Goal: Information Seeking & Learning: Find specific fact

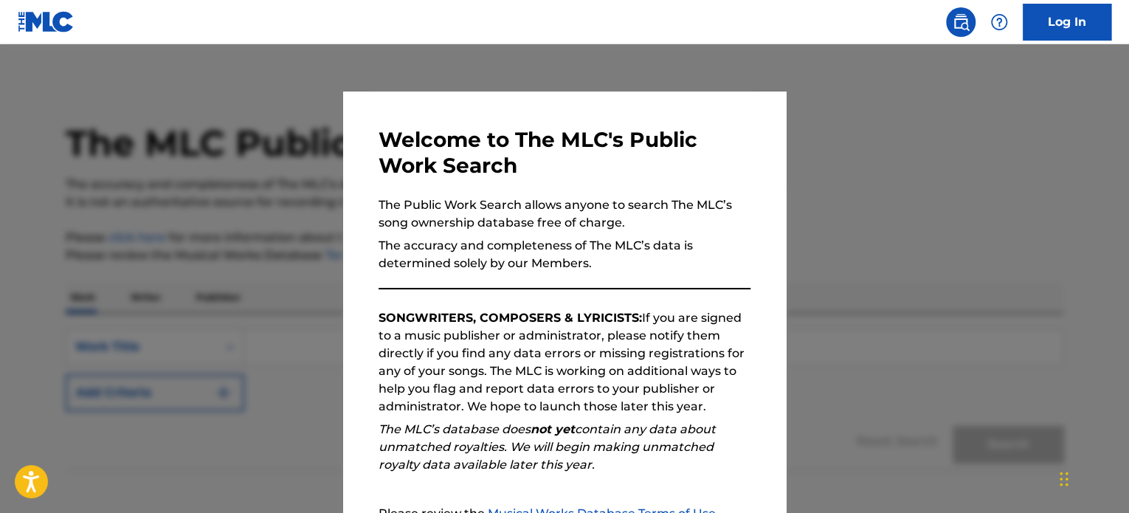
scroll to position [162, 0]
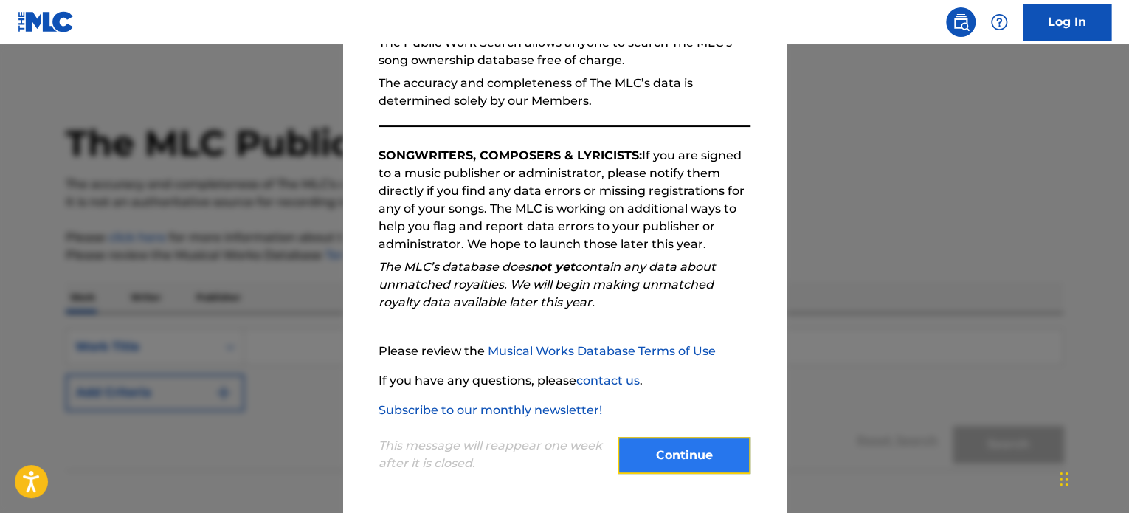
click at [661, 455] on button "Continue" at bounding box center [684, 455] width 133 height 37
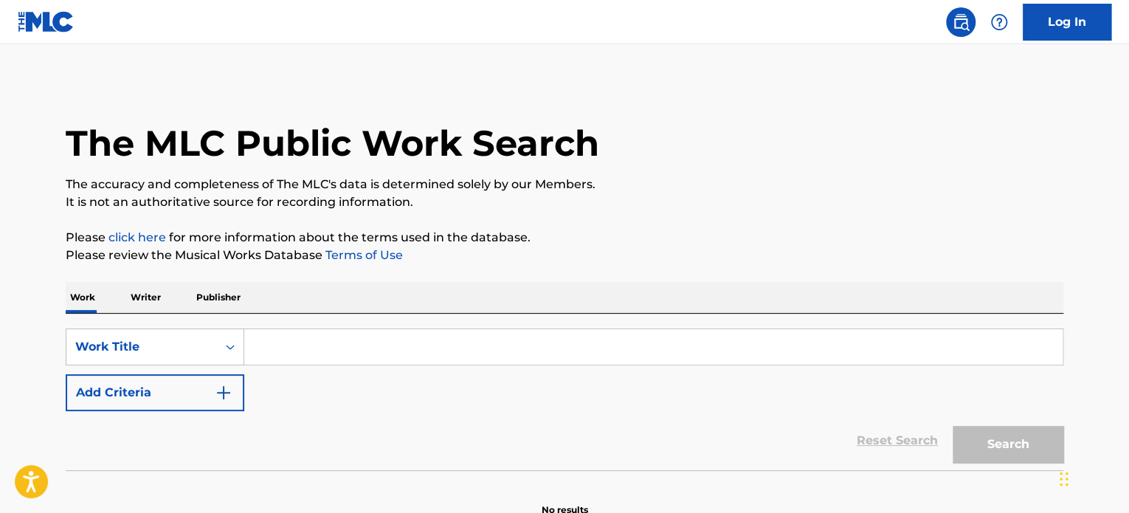
click at [340, 351] on input "Search Form" at bounding box center [653, 346] width 818 height 35
paste input "Your Idol (Sing-Along) - Saja Boys"
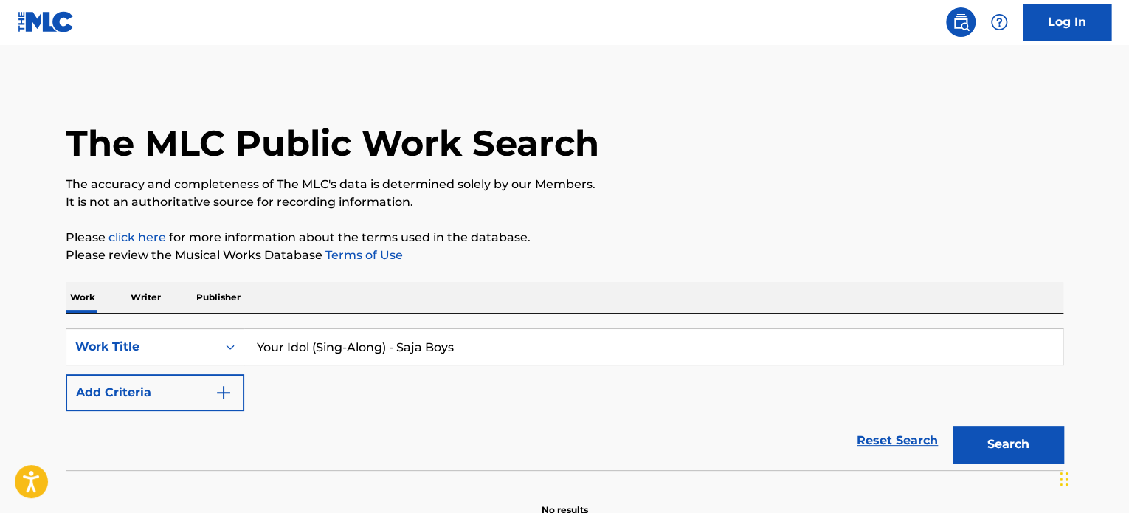
scroll to position [0, 0]
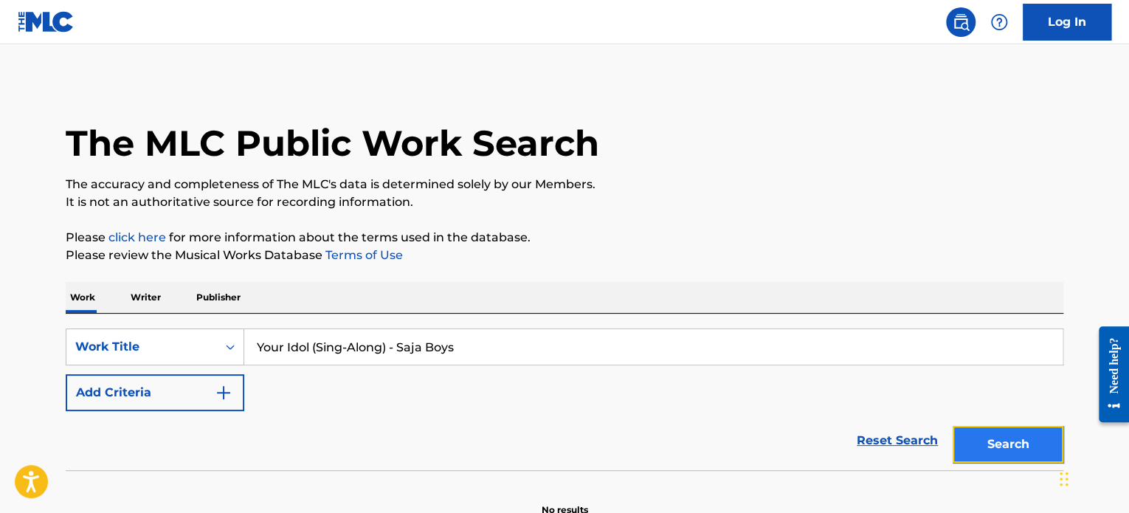
click at [986, 442] on button "Search" at bounding box center [1008, 444] width 111 height 37
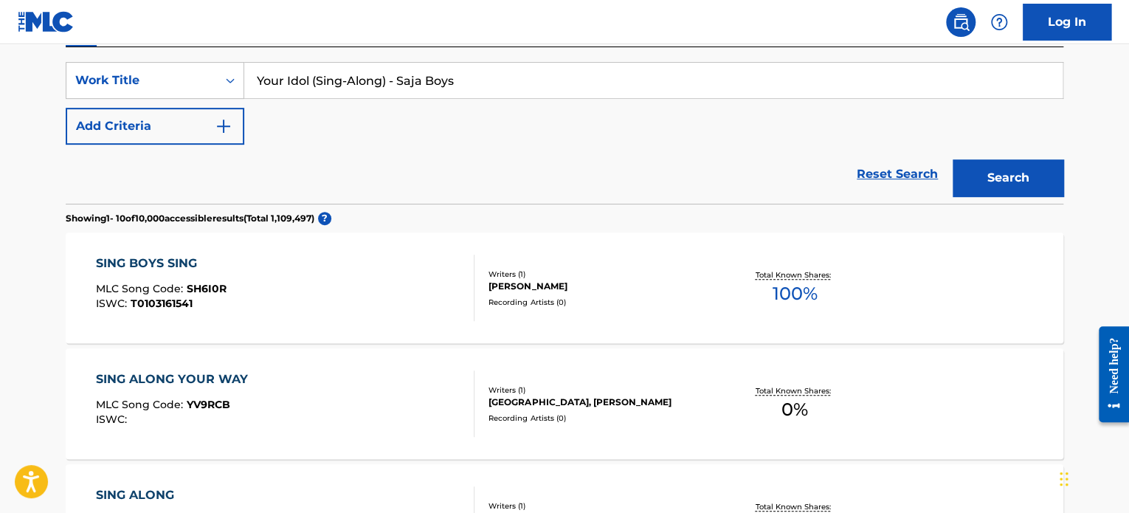
scroll to position [74, 0]
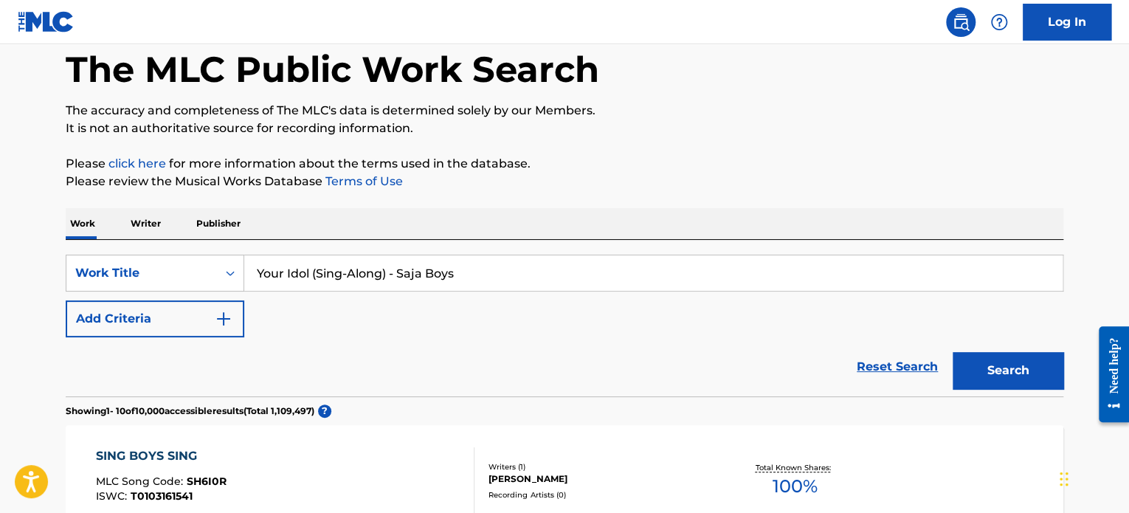
drag, startPoint x: 387, startPoint y: 271, endPoint x: 311, endPoint y: 275, distance: 76.1
click at [311, 275] on input "Your Idol (Sing-Along) - Saja Boys" at bounding box center [653, 272] width 818 height 35
type input "Your Idol - Saja Boys"
click at [976, 367] on button "Search" at bounding box center [1008, 370] width 111 height 37
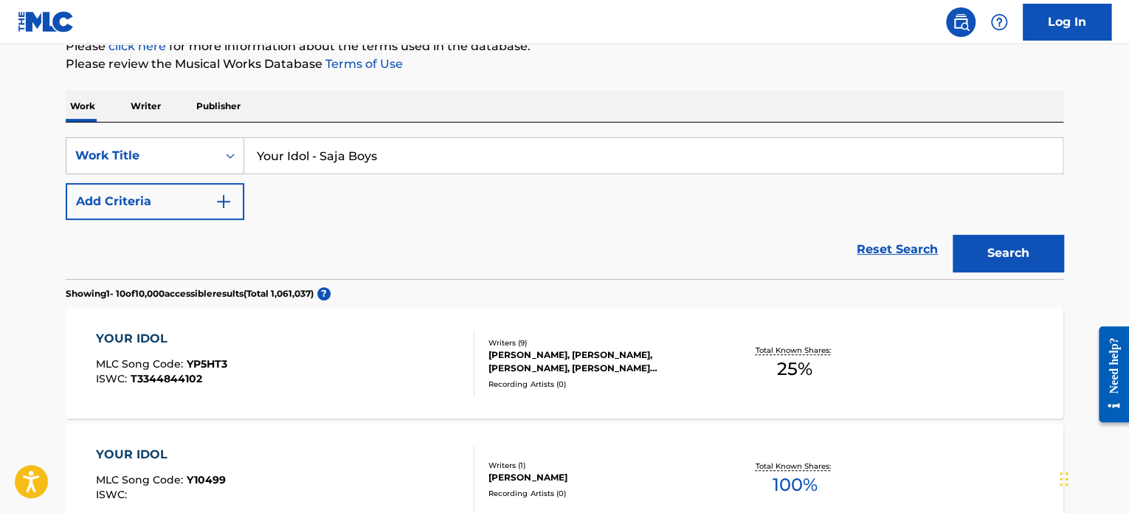
scroll to position [369, 0]
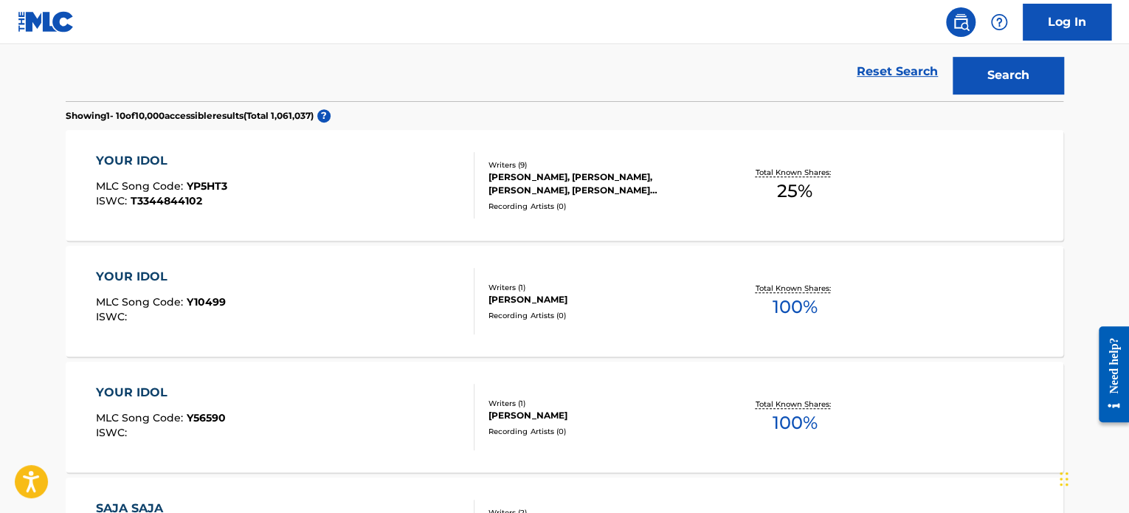
click at [442, 179] on div "YOUR IDOL MLC Song Code : YP5HT3 ISWC : T3344844102" at bounding box center [285, 185] width 379 height 66
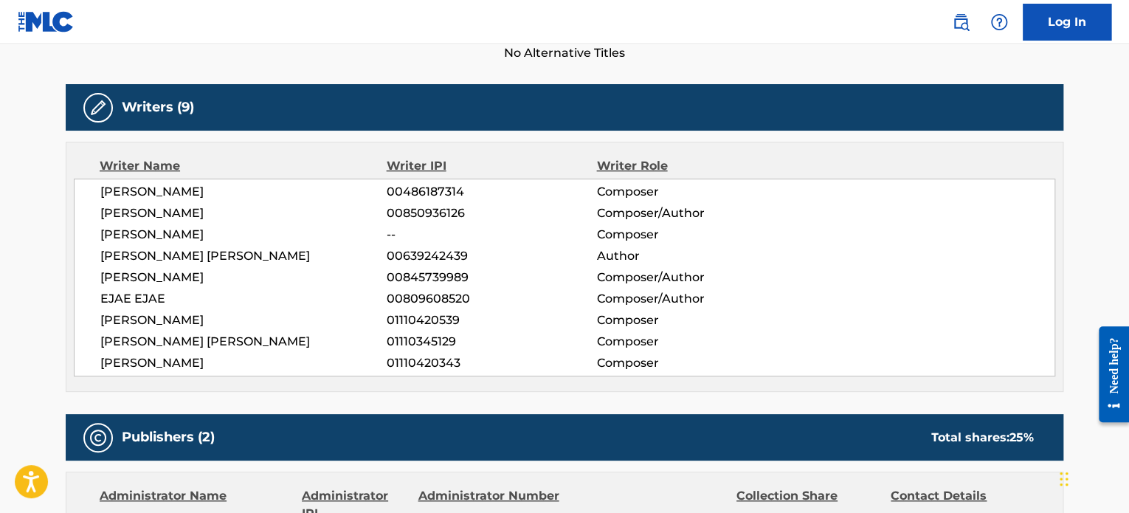
scroll to position [443, 0]
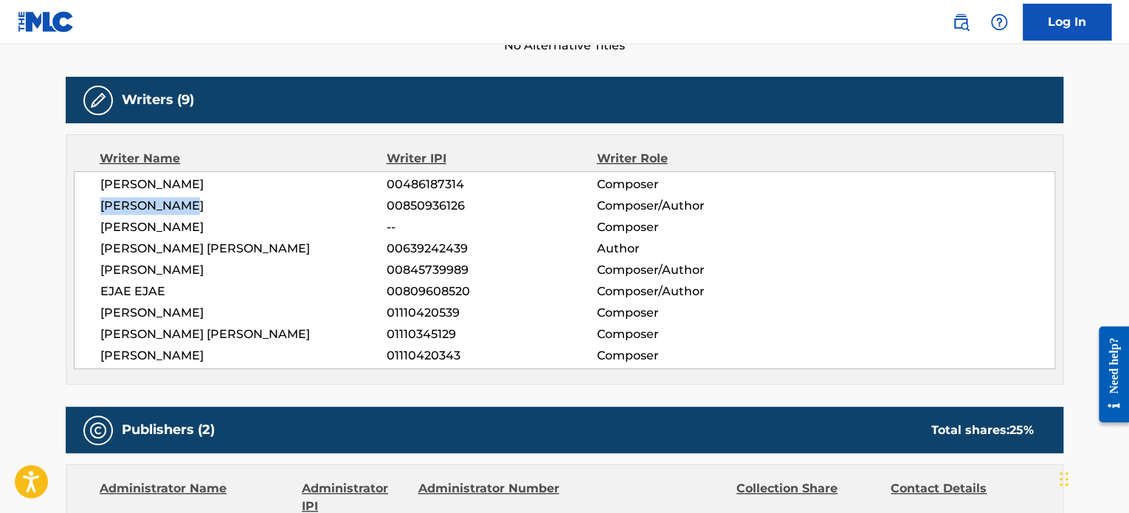
drag, startPoint x: 100, startPoint y: 206, endPoint x: 208, endPoint y: 201, distance: 108.6
click at [208, 201] on span "[PERSON_NAME]" at bounding box center [243, 206] width 286 height 18
drag, startPoint x: 195, startPoint y: 203, endPoint x: 90, endPoint y: 201, distance: 104.8
click at [90, 201] on div "[PERSON_NAME] JUN 00486187314 Composer [PERSON_NAME] 00850936126 Composer/Autho…" at bounding box center [564, 270] width 981 height 198
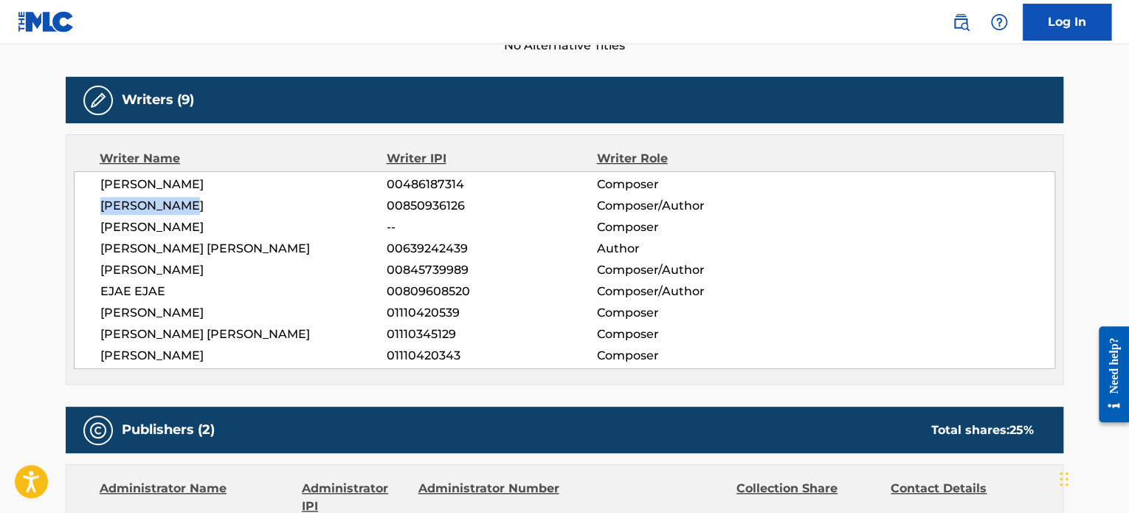
click at [195, 208] on span "[PERSON_NAME]" at bounding box center [243, 206] width 286 height 18
drag, startPoint x: 192, startPoint y: 206, endPoint x: 97, endPoint y: 206, distance: 94.5
click at [97, 206] on div "[PERSON_NAME] JUN 00486187314 Composer [PERSON_NAME] 00850936126 Composer/Autho…" at bounding box center [564, 270] width 981 height 198
click at [38, 227] on main "< Back to public search results Copy work link YOUR IDOL Work Detail Member Wor…" at bounding box center [564, 412] width 1129 height 1620
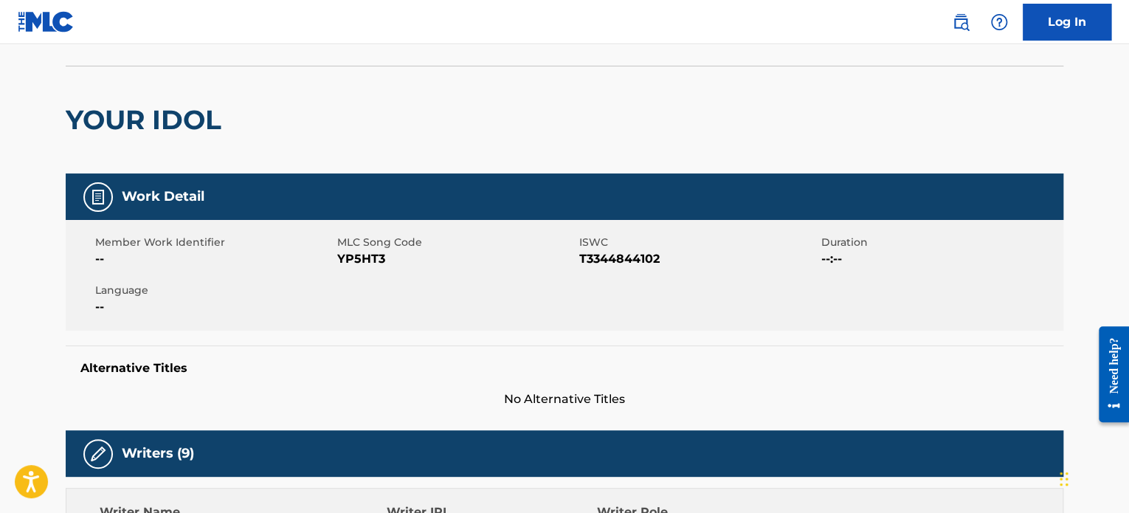
scroll to position [0, 0]
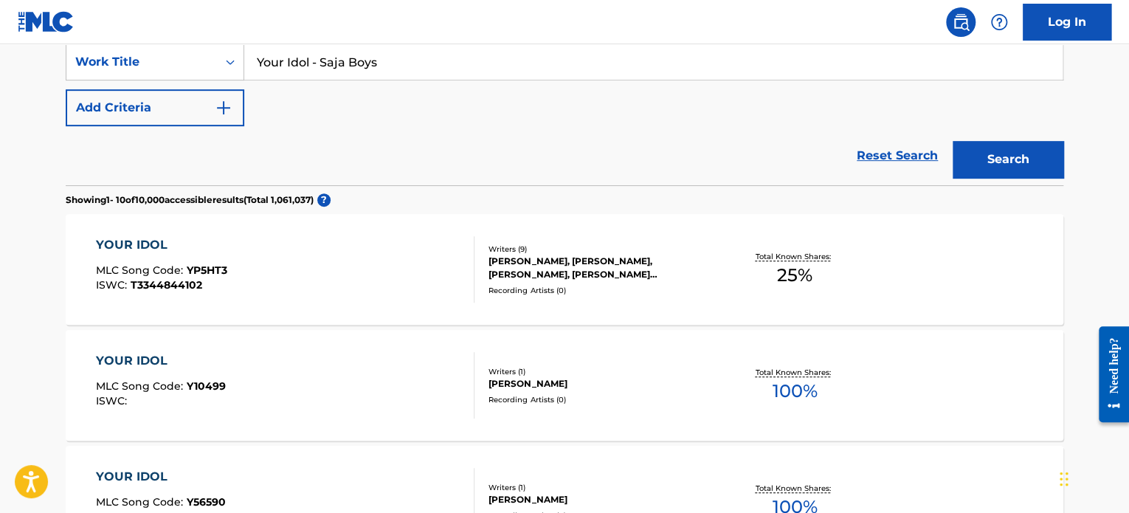
scroll to position [260, 0]
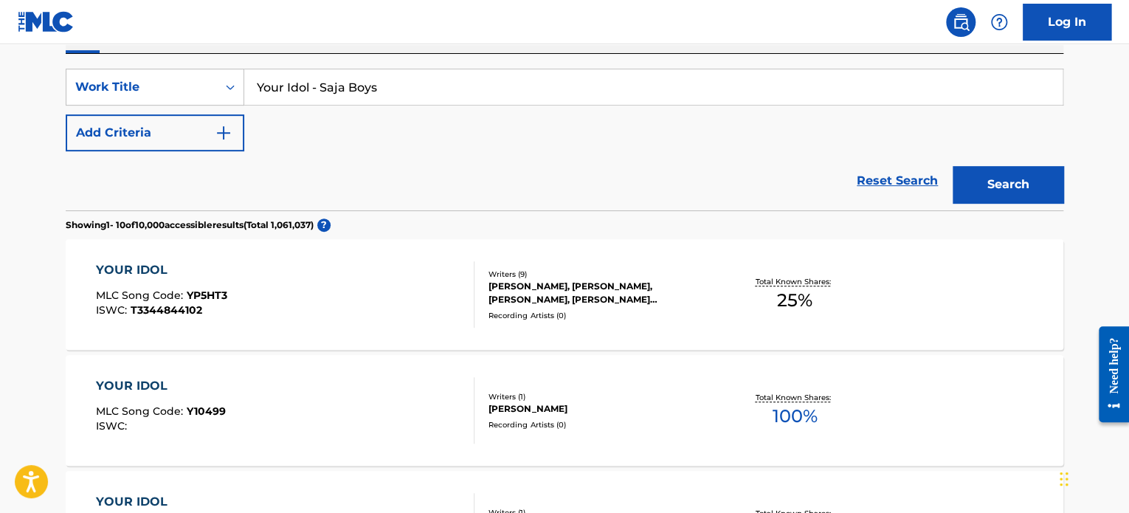
click at [421, 291] on div "YOUR IDOL MLC Song Code : YP5HT3 ISWC : T3344844102" at bounding box center [285, 294] width 379 height 66
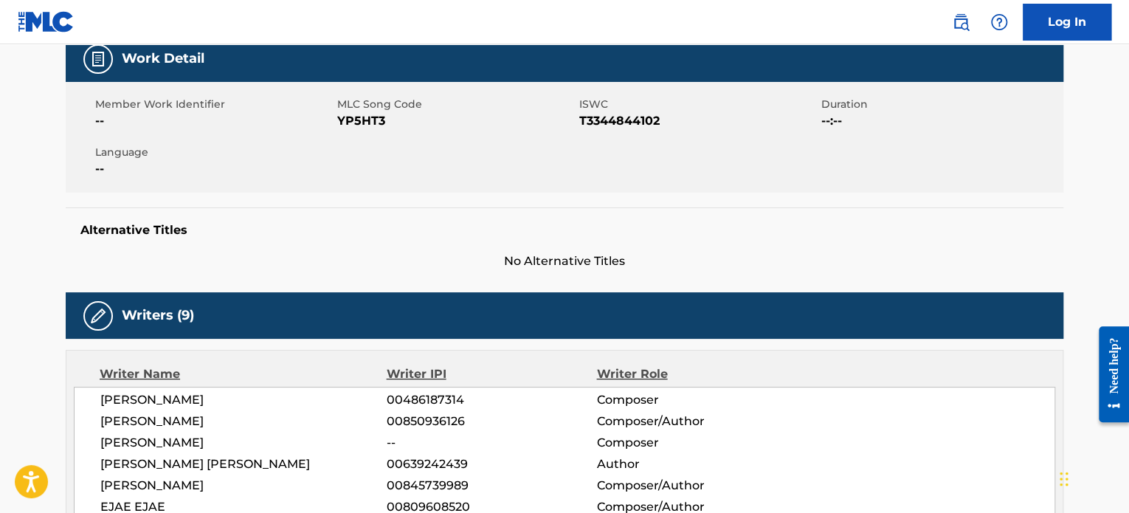
scroll to position [369, 0]
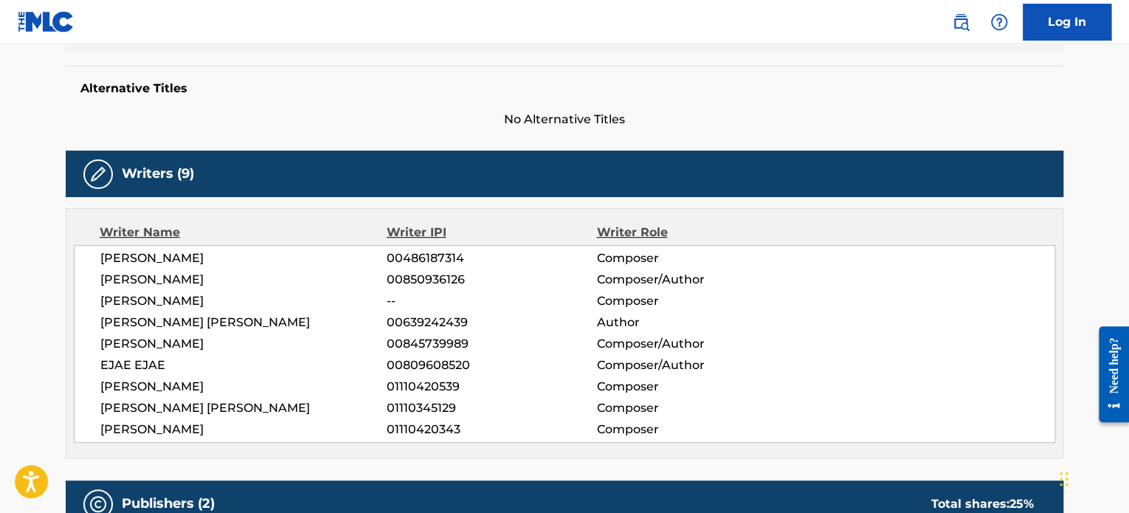
click at [174, 347] on span "[PERSON_NAME]" at bounding box center [243, 344] width 286 height 18
copy span "SONNENBLICK"
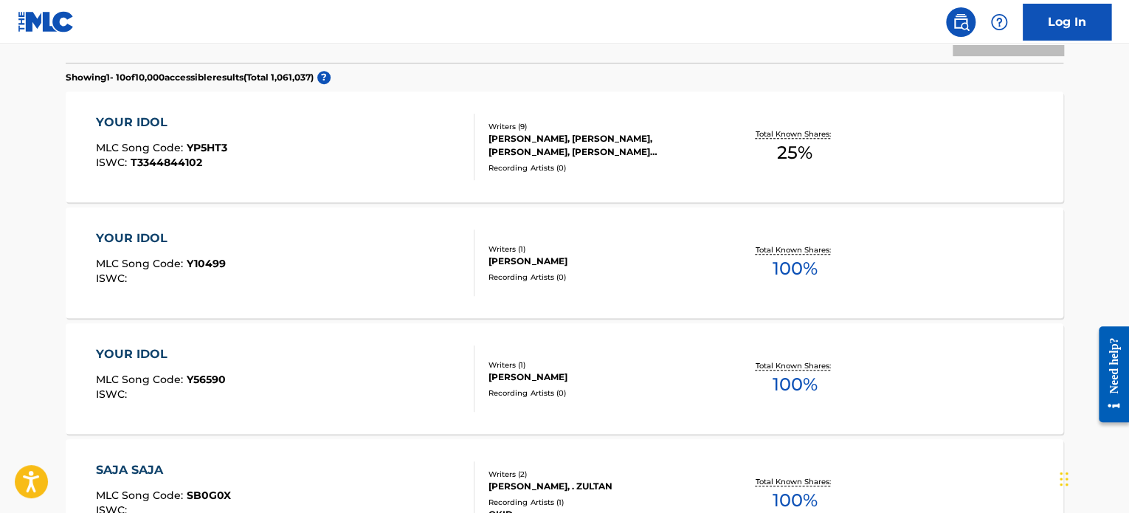
scroll to position [260, 0]
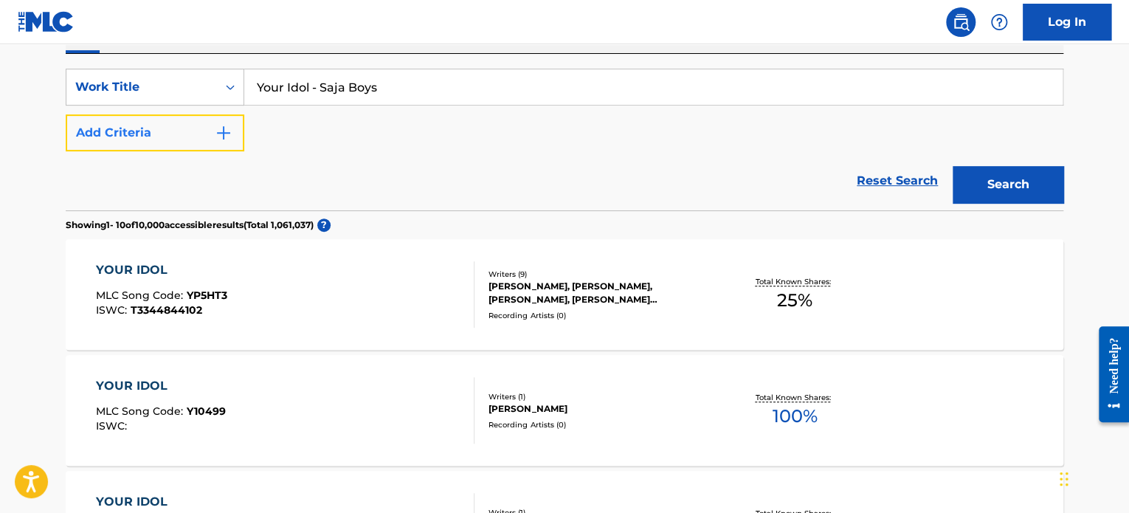
click at [166, 133] on button "Add Criteria" at bounding box center [155, 132] width 179 height 37
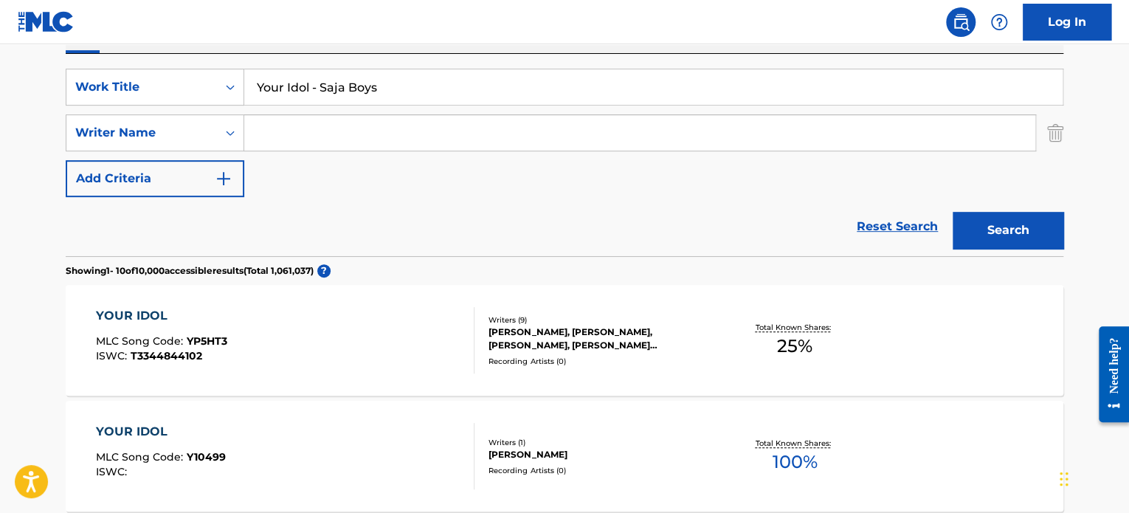
click at [336, 138] on input "Search Form" at bounding box center [639, 132] width 791 height 35
paste input "SONNENBLICK"
type input "SONNENBLICK"
click at [998, 227] on button "Search" at bounding box center [1008, 230] width 111 height 37
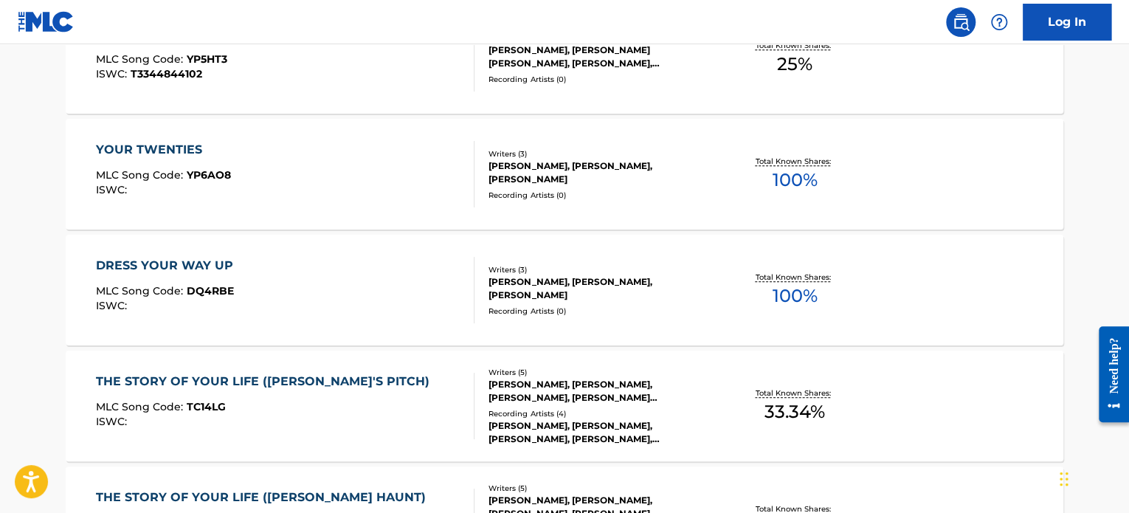
scroll to position [394, 0]
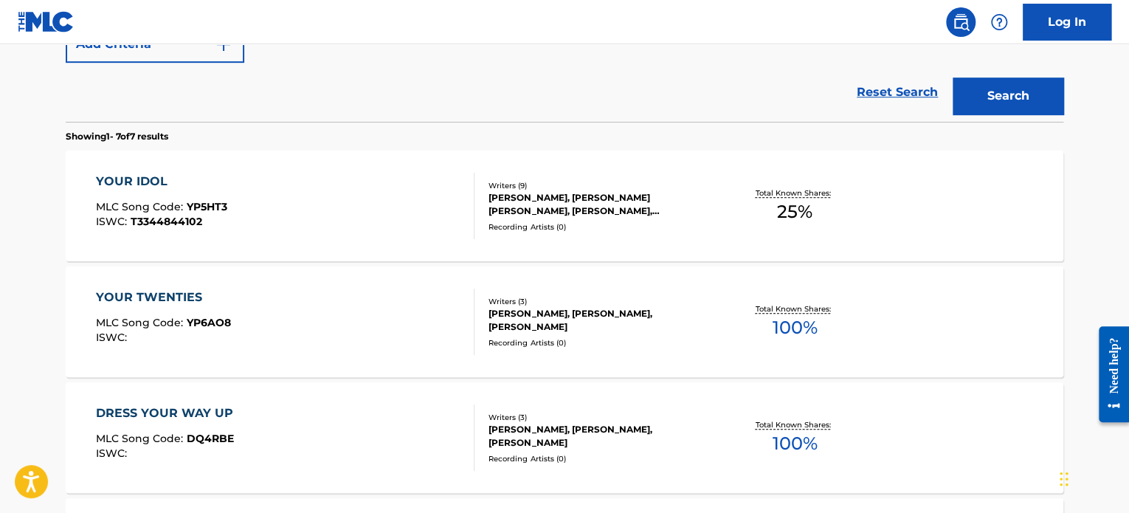
click at [378, 202] on div "YOUR IDOL MLC Song Code : YP5HT3 ISWC : T3344844102" at bounding box center [285, 206] width 379 height 66
